Goal: Transaction & Acquisition: Obtain resource

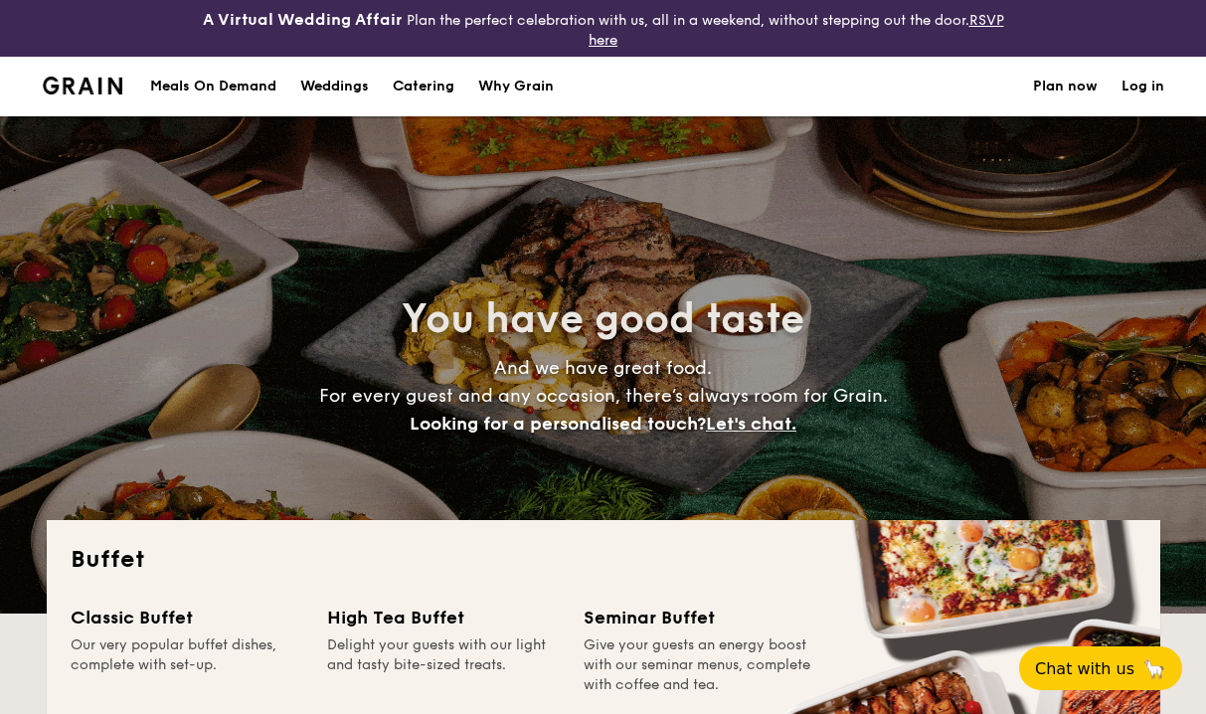
select select
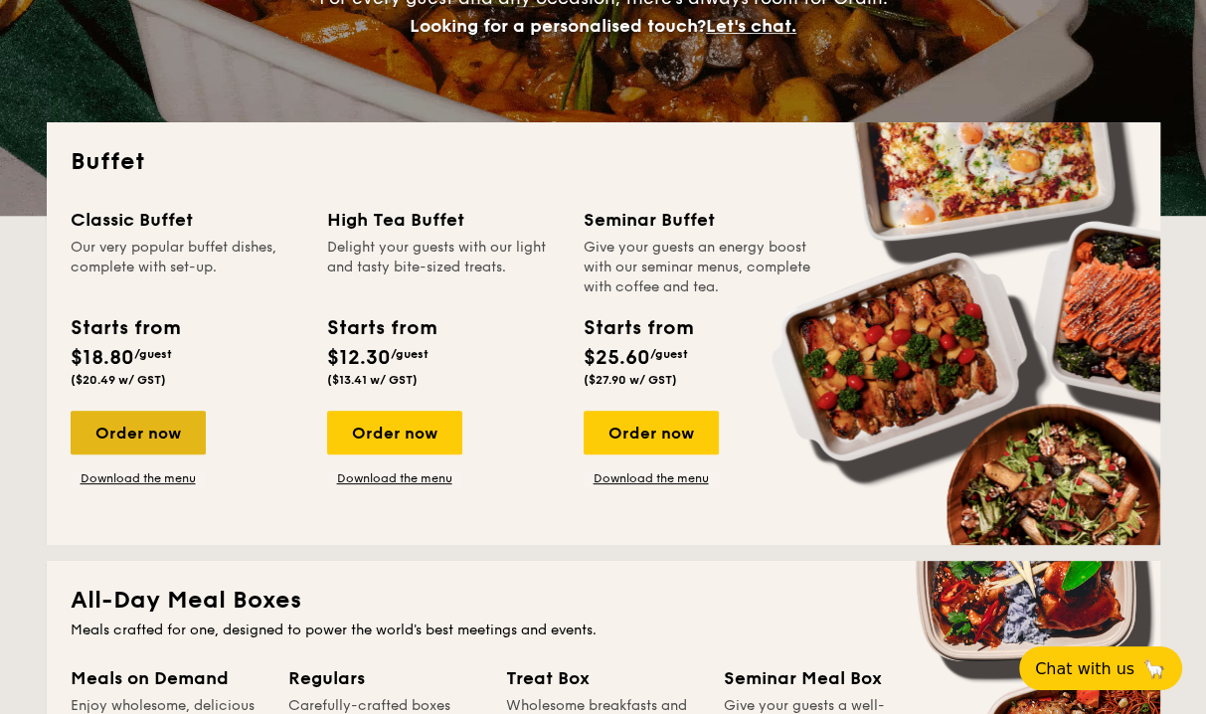
click at [179, 446] on div "Order now" at bounding box center [138, 433] width 135 height 44
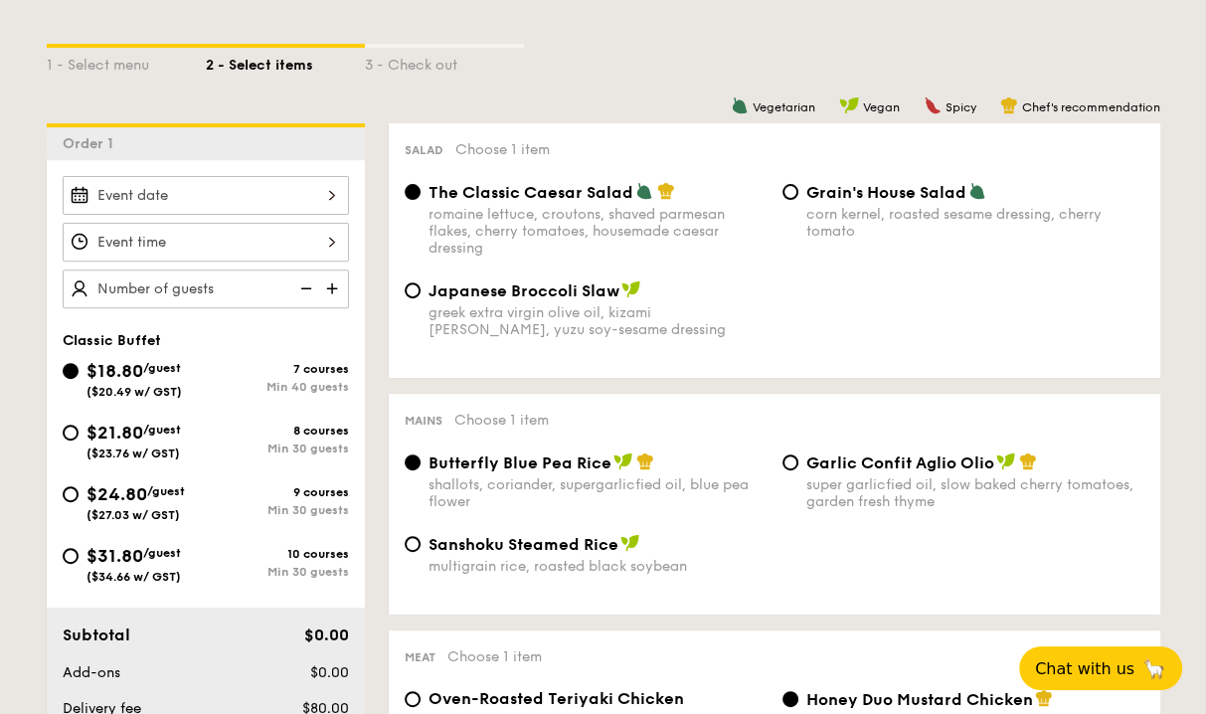
scroll to position [497, 0]
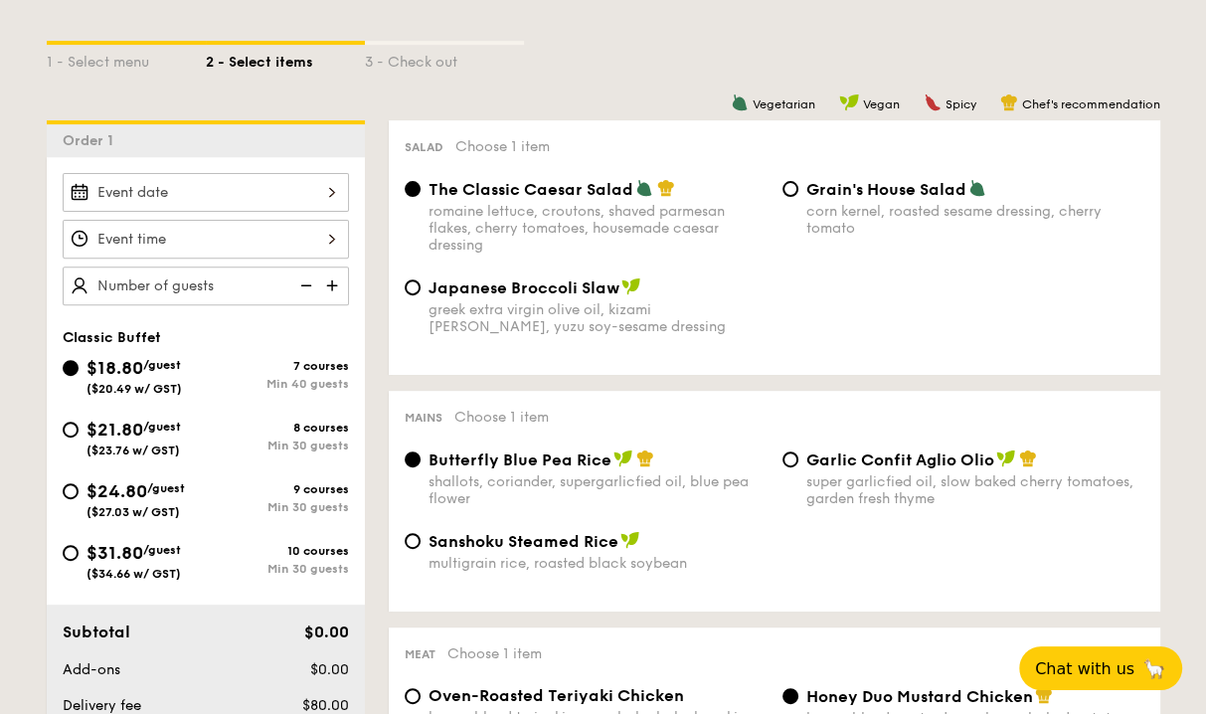
select select
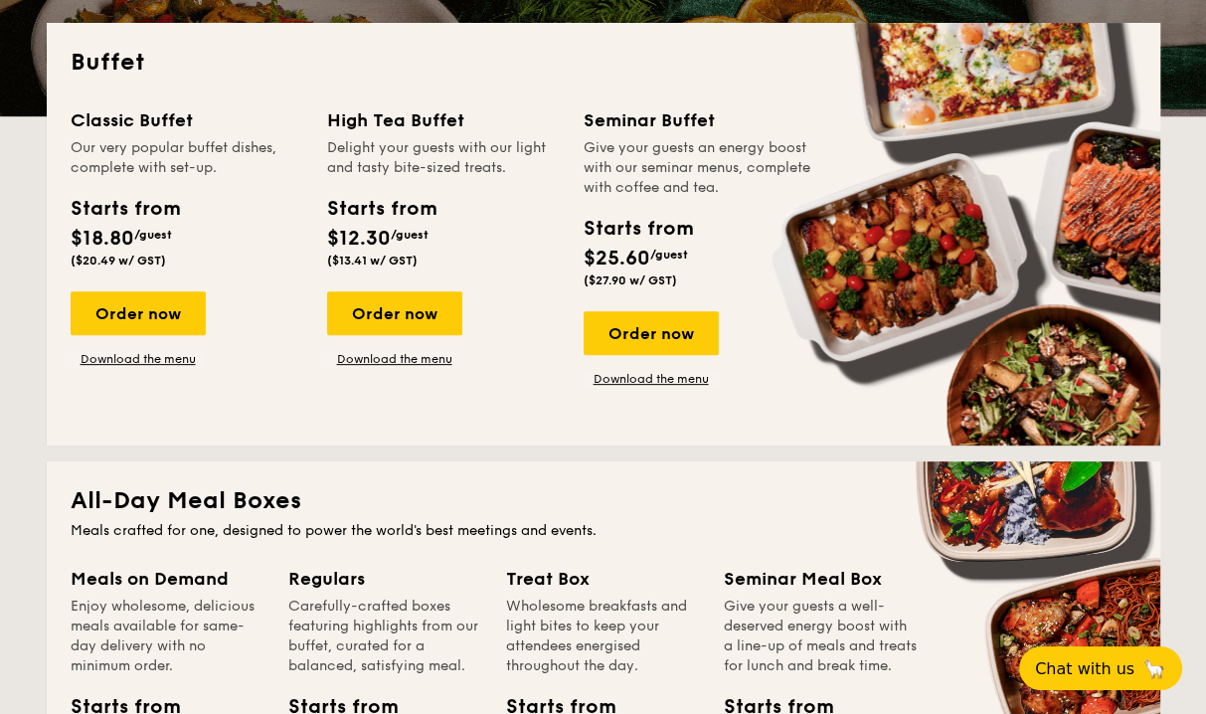
scroll to position [453, 0]
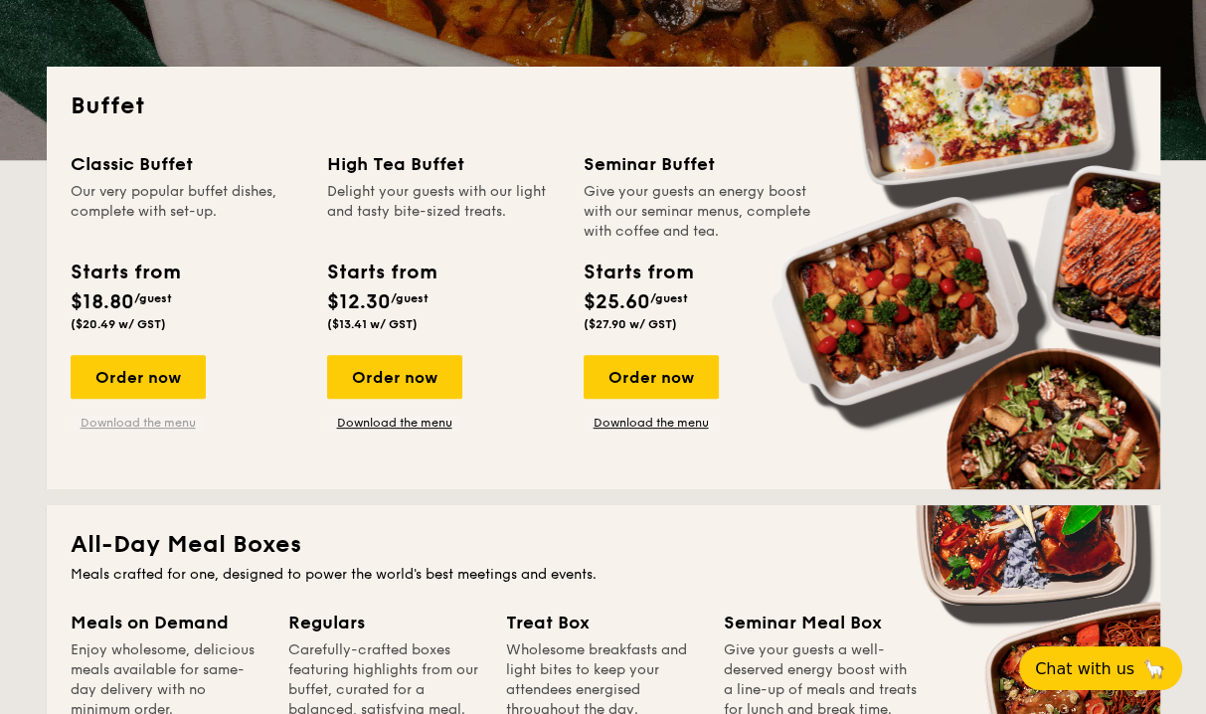
click at [173, 419] on link "Download the menu" at bounding box center [138, 423] width 135 height 16
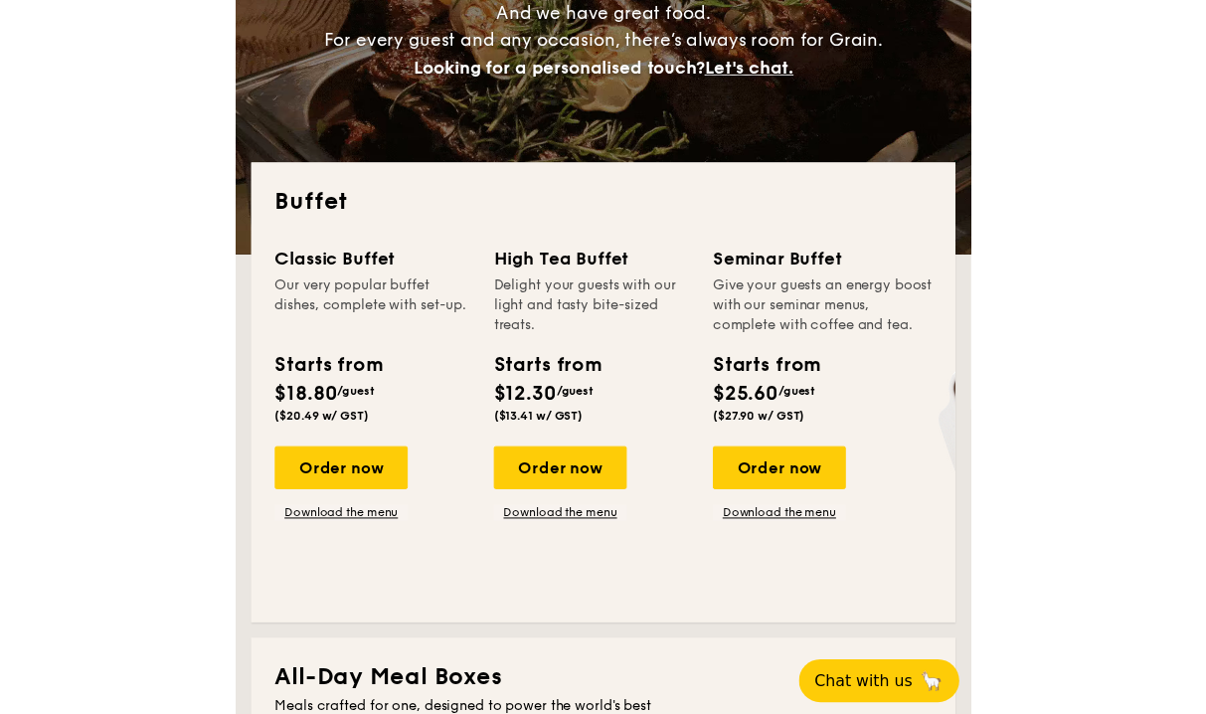
scroll to position [354, 0]
